Goal: Information Seeking & Learning: Learn about a topic

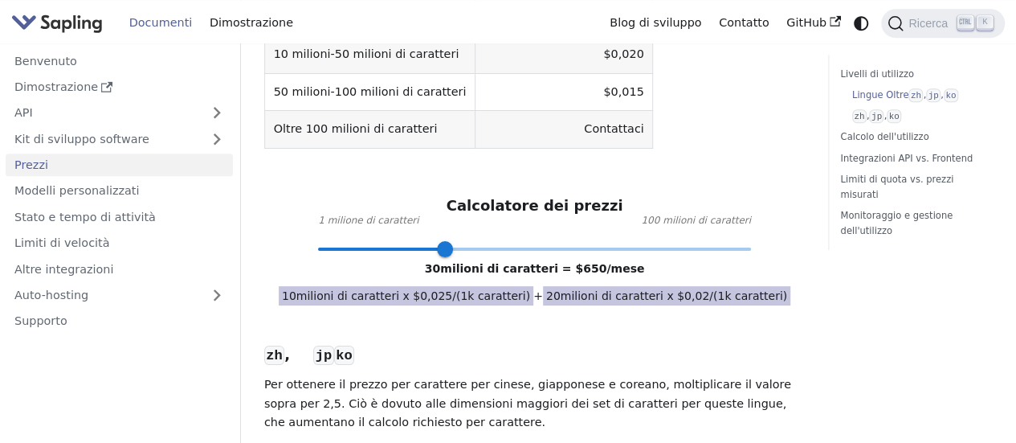
scroll to position [707, 0]
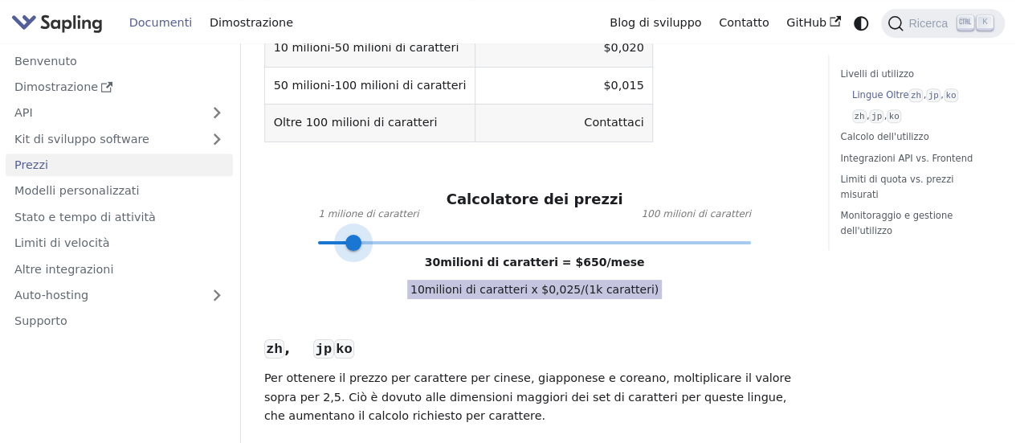
type input "10"
drag, startPoint x: 446, startPoint y: 261, endPoint x: 357, endPoint y: 271, distance: 89.7
click at [357, 251] on span at bounding box center [353, 243] width 16 height 16
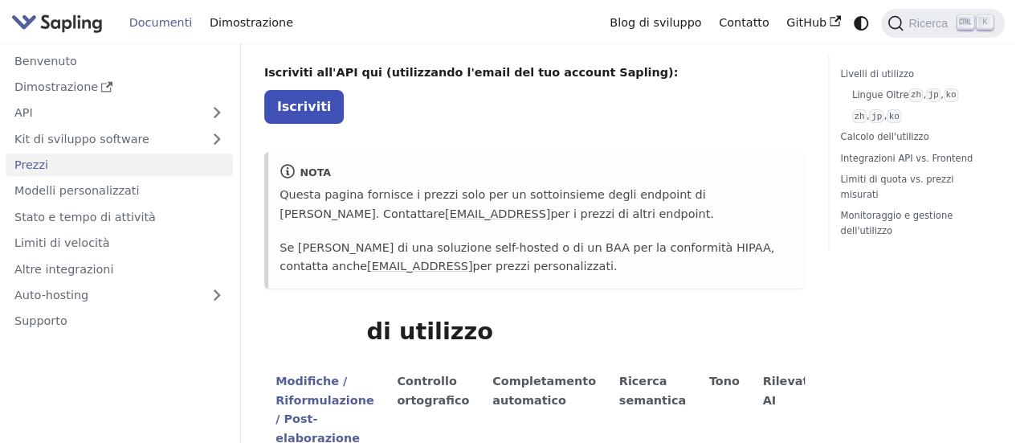
scroll to position [0, 0]
